Goal: Task Accomplishment & Management: Use online tool/utility

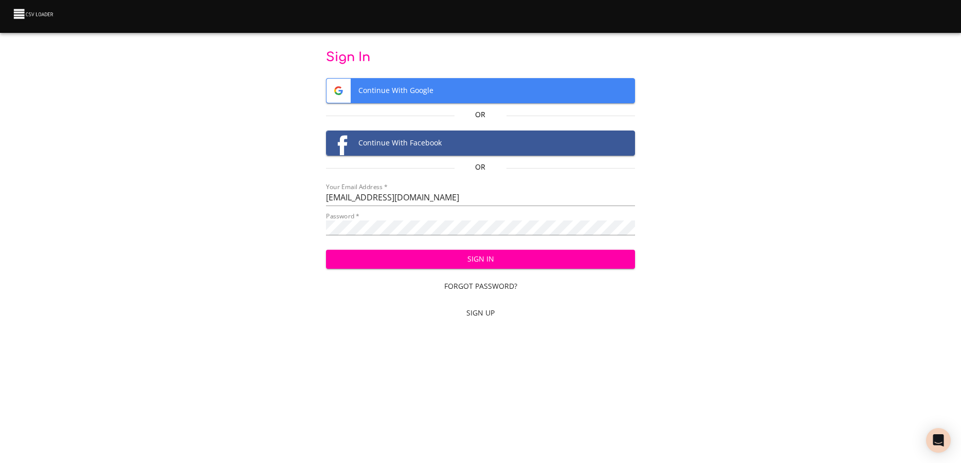
click at [393, 254] on span "Sign In" at bounding box center [480, 259] width 293 height 13
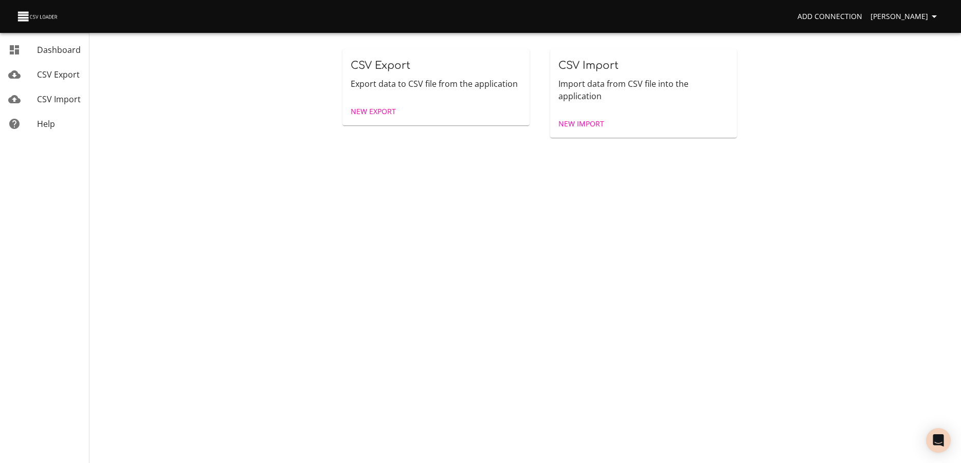
click at [593, 128] on span "New Import" at bounding box center [582, 124] width 46 height 13
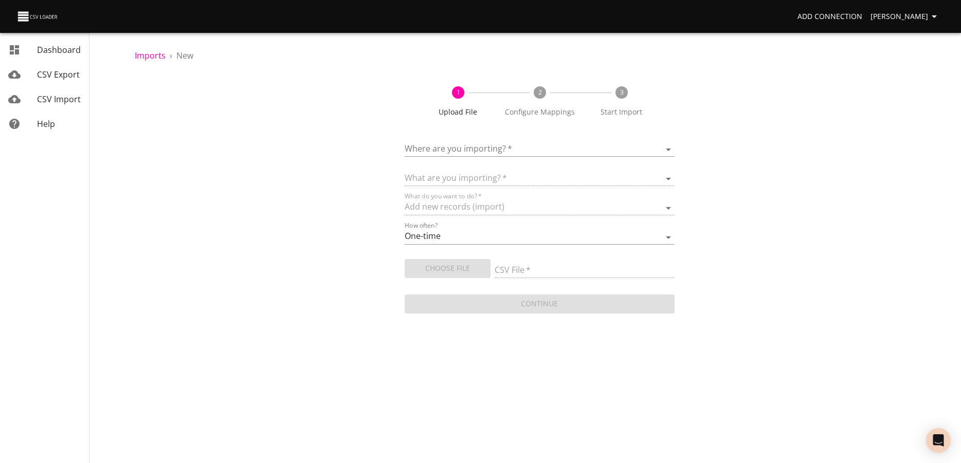
click at [481, 146] on body "Add Connection [PERSON_NAME] Dashboard CSV Export CSV Import Help Imports › New…" at bounding box center [480, 231] width 961 height 463
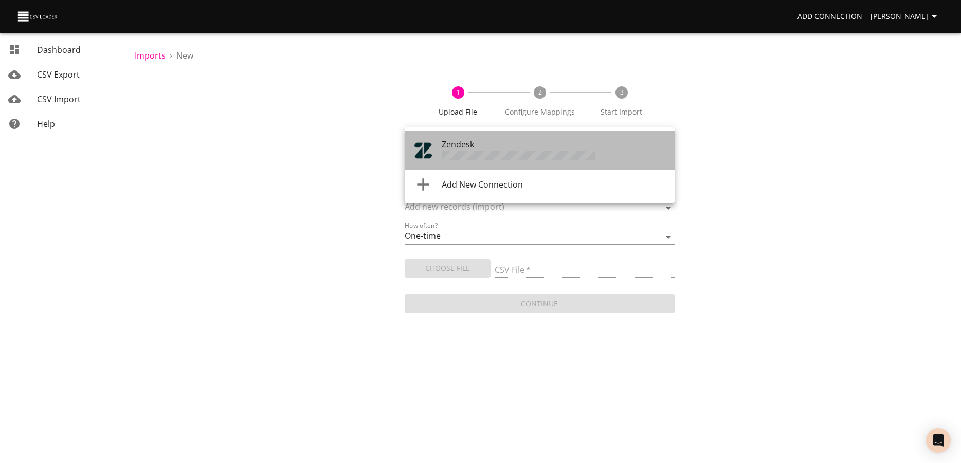
click at [481, 146] on div "Zendesk" at bounding box center [554, 150] width 225 height 25
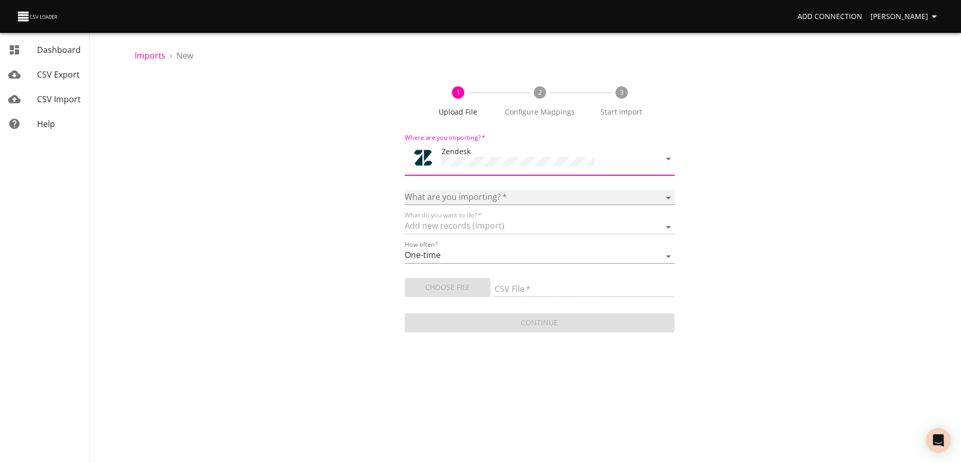
click at [405, 190] on select "Article categories Articles Comments Organizations Ticket forms Tickets Users" at bounding box center [540, 197] width 270 height 15
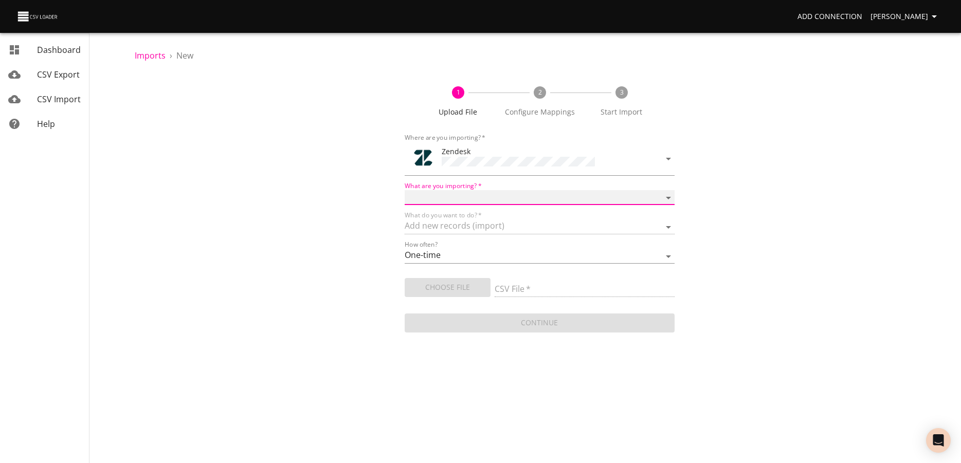
select select "tickets"
click option "Tickets" at bounding box center [0, 0] width 0 height 0
click at [468, 289] on span "Choose File" at bounding box center [447, 287] width 69 height 13
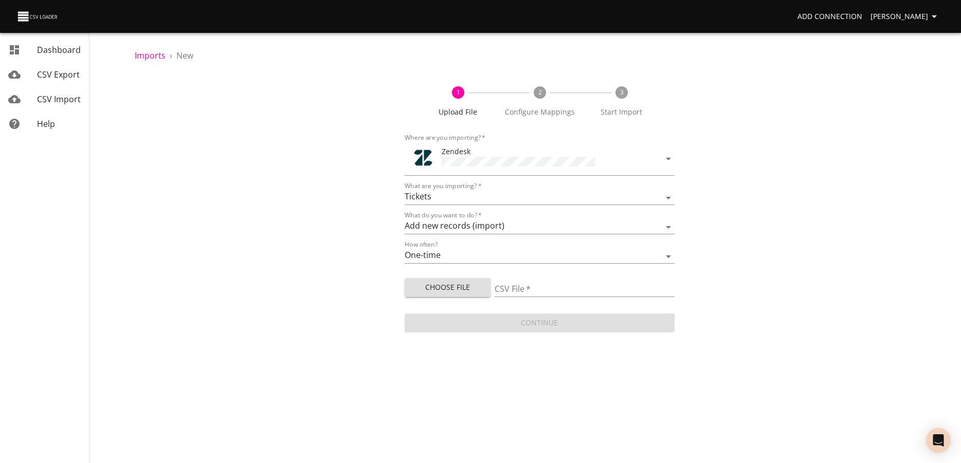
type input "2025 Bank of America Chicago Marathon Health & Fitness Expo.xlsx"
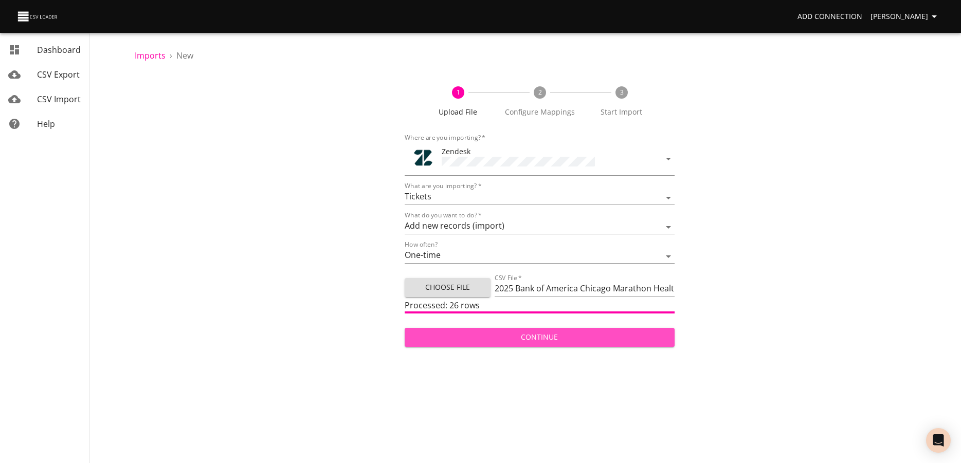
click at [495, 337] on span "Continue" at bounding box center [540, 337] width 254 height 13
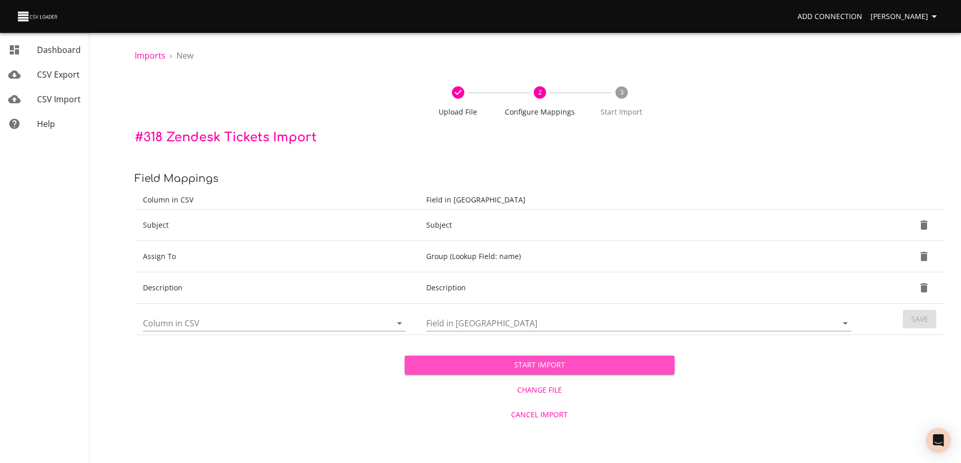
click at [423, 366] on span "Start Import" at bounding box center [540, 365] width 254 height 13
